Goal: Task Accomplishment & Management: Complete application form

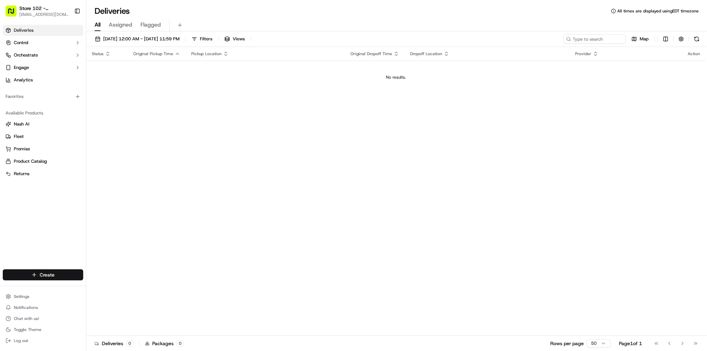
click at [35, 275] on html "Store 102 - [GEOGRAPHIC_DATA] (Just Salad) [EMAIL_ADDRESS][DOMAIN_NAME] Toggle …" at bounding box center [353, 175] width 707 height 351
click at [105, 289] on link "Delivery" at bounding box center [124, 288] width 77 height 12
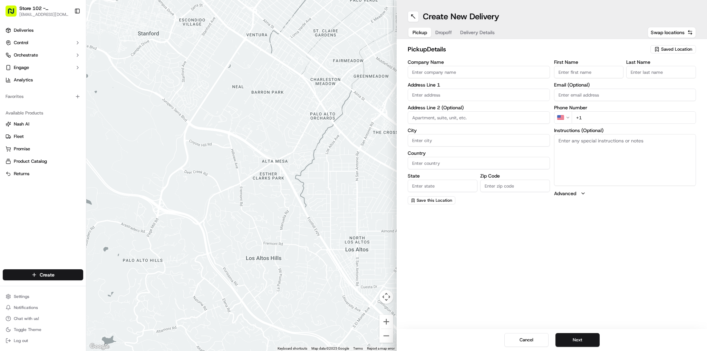
click at [457, 73] on input "Company Name" at bounding box center [478, 72] width 142 height 12
type input "Just Salad"
type input "[STREET_ADDRESS]"
type input "[GEOGRAPHIC_DATA]"
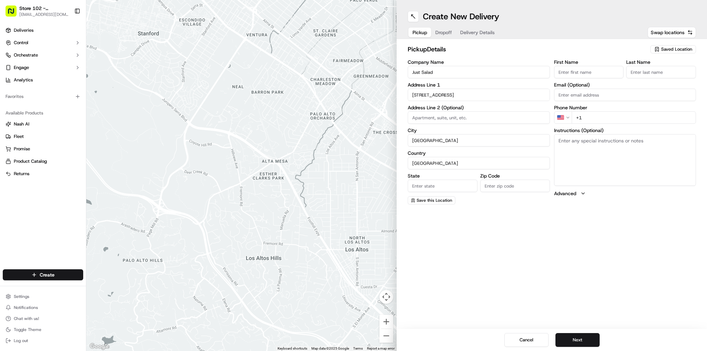
type input "MA"
type input "02110"
type input "abby"
type input "b"
click at [447, 130] on div "[STREET_ADDRESS]" at bounding box center [478, 130] width 139 height 10
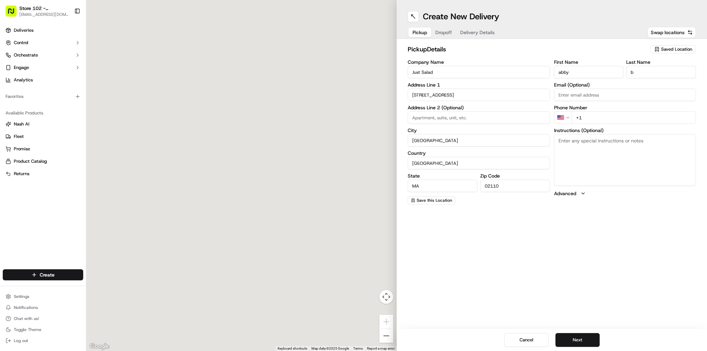
type input "[STREET_ADDRESS]"
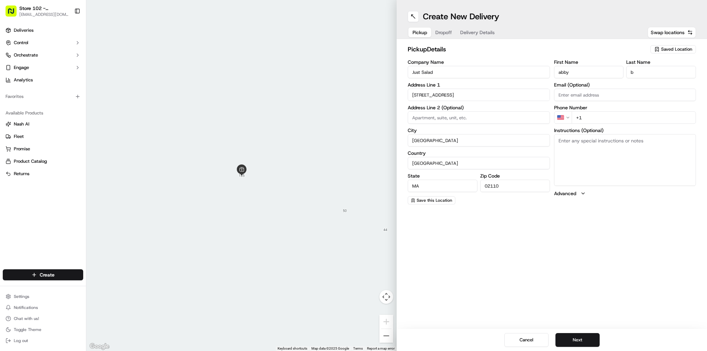
click at [461, 118] on input at bounding box center [478, 117] width 142 height 12
click at [457, 214] on div "Create New Delivery Pickup Dropoff Delivery Details Swap locations pickup Detai…" at bounding box center [551, 175] width 310 height 351
click at [465, 120] on input at bounding box center [478, 117] width 142 height 12
type input "JUST SALAD"
click at [453, 255] on div "Create New Delivery Pickup Dropoff Delivery Details Swap locations pickup Detai…" at bounding box center [551, 175] width 310 height 351
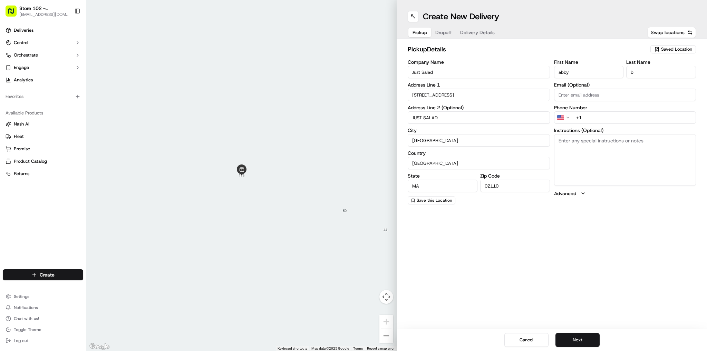
drag, startPoint x: 439, startPoint y: 120, endPoint x: 379, endPoint y: 131, distance: 61.0
click at [379, 131] on div "← Move left → Move right ↑ Move up ↓ Move down + Zoom in - Zoom out Home Jump l…" at bounding box center [396, 175] width 620 height 351
drag, startPoint x: 628, startPoint y: 283, endPoint x: 626, endPoint y: 276, distance: 8.0
click at [627, 281] on div "Create New Delivery Pickup Dropoff Delivery Details Swap locations pickup Detai…" at bounding box center [551, 175] width 310 height 351
click at [598, 113] on input "+1" at bounding box center [633, 117] width 125 height 12
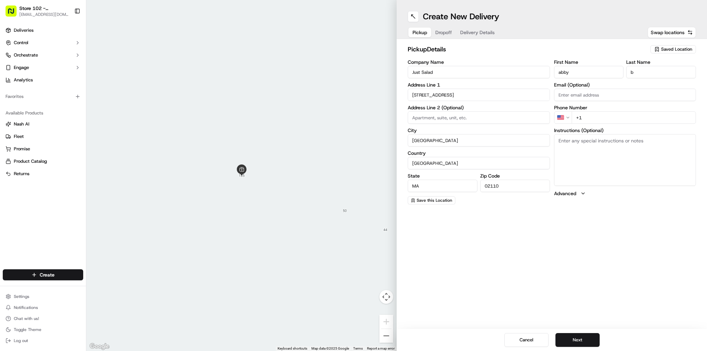
click at [597, 116] on input "+1" at bounding box center [633, 117] width 125 height 12
click at [596, 120] on input "+1" at bounding box center [633, 117] width 125 height 12
type input "[PHONE_NUMBER]"
click at [613, 147] on textarea "Instructions (Optional)" at bounding box center [625, 160] width 142 height 52
drag, startPoint x: 579, startPoint y: 70, endPoint x: 543, endPoint y: 85, distance: 39.5
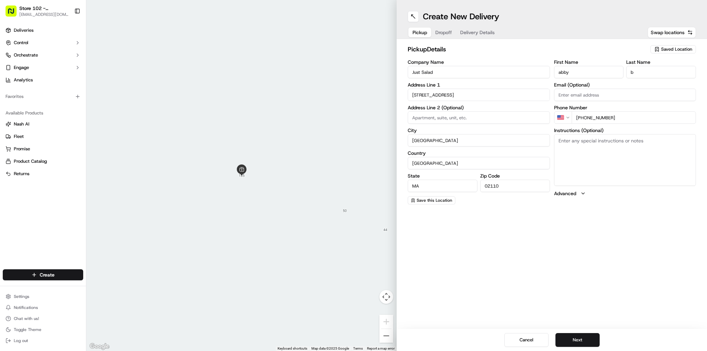
click at [544, 80] on div "Company Name Just Salad Address Line [GEOGRAPHIC_DATA][STREET_ADDRESS] Address …" at bounding box center [551, 132] width 288 height 145
type input "[PERSON_NAME]"
click at [480, 250] on div "Create New Delivery Pickup Dropoff Delivery Details Swap locations pickup Detai…" at bounding box center [551, 175] width 310 height 351
click at [615, 218] on div "Create New Delivery Pickup Dropoff Delivery Details Swap locations pickup Detai…" at bounding box center [551, 175] width 310 height 351
drag, startPoint x: 587, startPoint y: 342, endPoint x: 593, endPoint y: 338, distance: 7.3
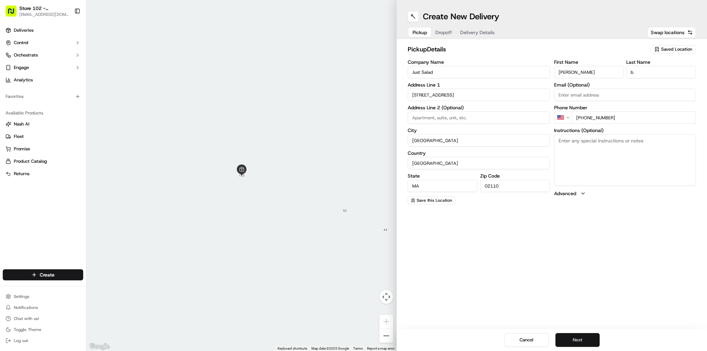
click at [589, 336] on button "Next" at bounding box center [577, 340] width 44 height 14
click at [439, 76] on input "Company Name" at bounding box center [478, 72] width 142 height 12
type input "Just Salad - [GEOGRAPHIC_DATA]"
type input "[STREET_ADDRESS][PERSON_NAME]"
type input "[GEOGRAPHIC_DATA]"
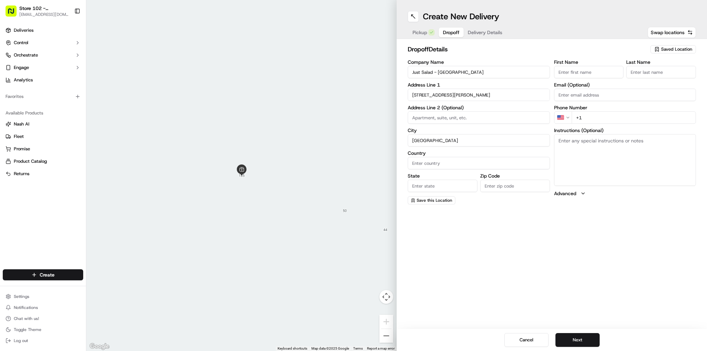
type input "[GEOGRAPHIC_DATA]"
type input "MA"
type input "02141"
type input "Sneha"
type input "B"
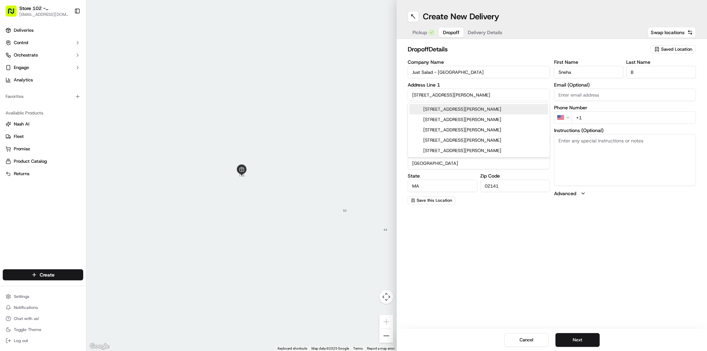
click at [466, 110] on div "[STREET_ADDRESS][PERSON_NAME]" at bounding box center [478, 109] width 139 height 10
type input "[STREET_ADDRESS][PERSON_NAME]"
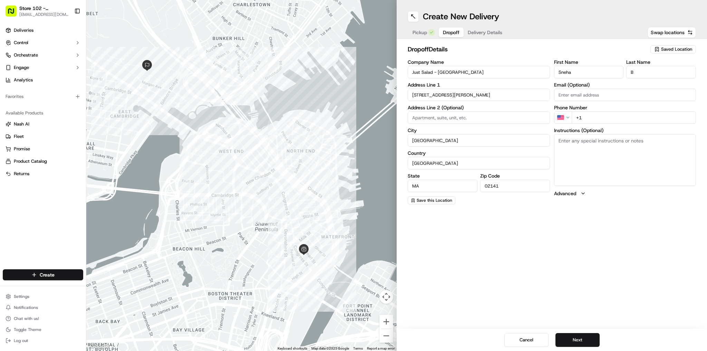
click at [601, 116] on input "+1" at bounding box center [633, 117] width 125 height 12
type input "[PHONE_NUMBER]"
drag, startPoint x: 577, startPoint y: 73, endPoint x: 504, endPoint y: 72, distance: 72.5
click at [504, 71] on div "Company Name Just Salad - Cambridge Address Line 1 [STREET_ADDRESS][PERSON_NAME…" at bounding box center [551, 132] width 288 height 145
type input "[PERSON_NAME]"
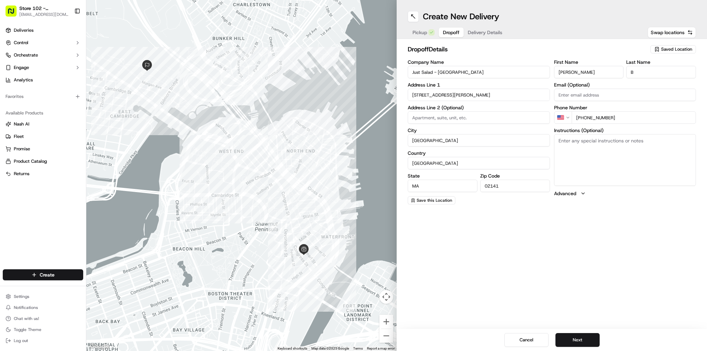
click at [554, 319] on div "Create New Delivery Pickup Dropoff Delivery Details Swap locations dropoff Deta…" at bounding box center [551, 175] width 310 height 351
click at [587, 343] on button "Next" at bounding box center [577, 340] width 44 height 14
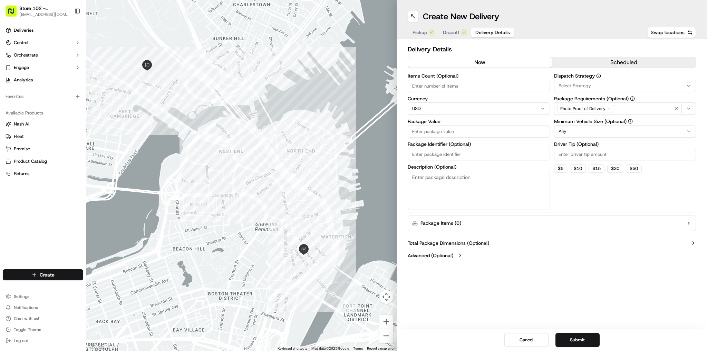
click at [434, 130] on input "Package Value" at bounding box center [478, 131] width 142 height 12
type input "200"
click at [507, 177] on textarea "Description (Optional)" at bounding box center [478, 190] width 142 height 39
drag, startPoint x: 690, startPoint y: 109, endPoint x: 685, endPoint y: 110, distance: 5.6
click at [685, 110] on div "button" at bounding box center [683, 109] width 22 height 8
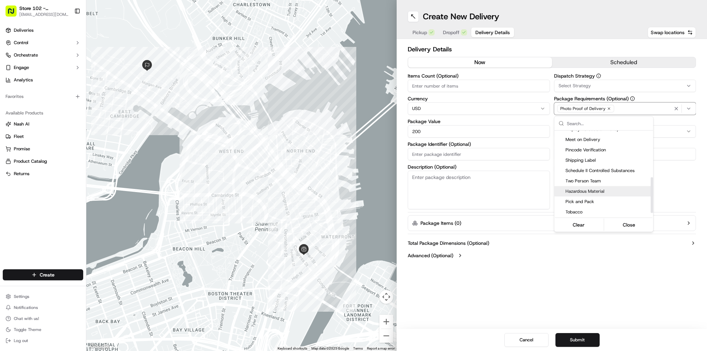
scroll to position [86, 0]
click at [607, 186] on span "Pincode Verification" at bounding box center [607, 184] width 85 height 6
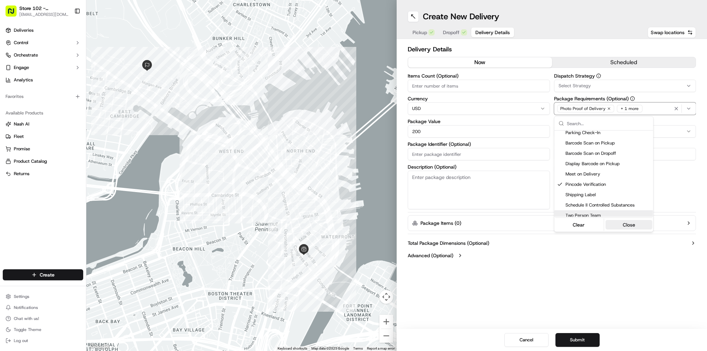
click at [621, 224] on button "Close" at bounding box center [628, 225] width 47 height 10
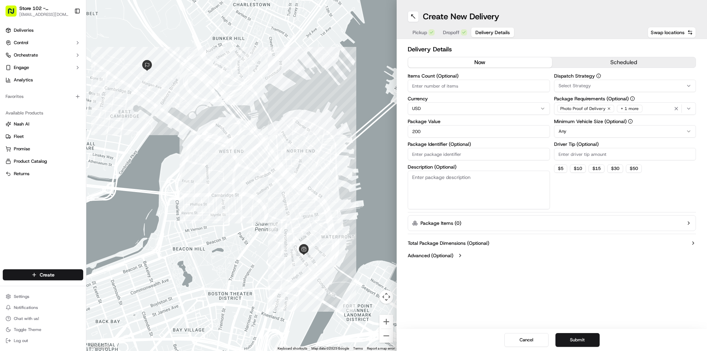
click at [441, 178] on textarea "Description (Optional)" at bounding box center [478, 190] width 142 height 39
click at [447, 188] on textarea "RESTAURANT JUST SALAD" at bounding box center [478, 190] width 142 height 39
click at [443, 178] on textarea "RESTAURANT JUST SALAD" at bounding box center [478, 190] width 142 height 39
click at [414, 175] on textarea "RESTAURANT JUST SALAD" at bounding box center [478, 190] width 142 height 39
click at [411, 177] on textarea "RESTAURANT JUST SALAD" at bounding box center [478, 190] width 142 height 39
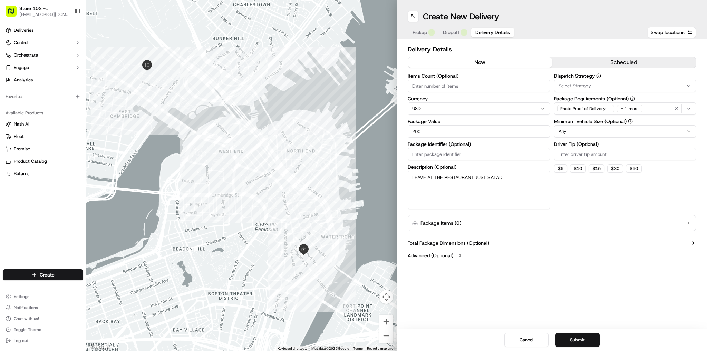
type textarea "LEAVE AT THE RESTAURANT JUST SALAD"
click at [579, 337] on button "Submit" at bounding box center [577, 340] width 44 height 14
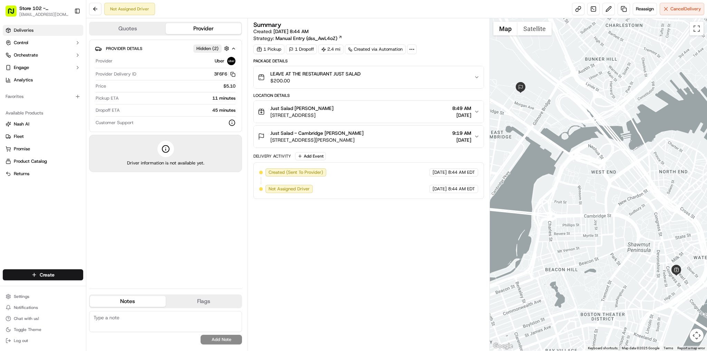
click at [15, 29] on span "Deliveries" at bounding box center [24, 30] width 20 height 6
